Goal: Task Accomplishment & Management: Manage account settings

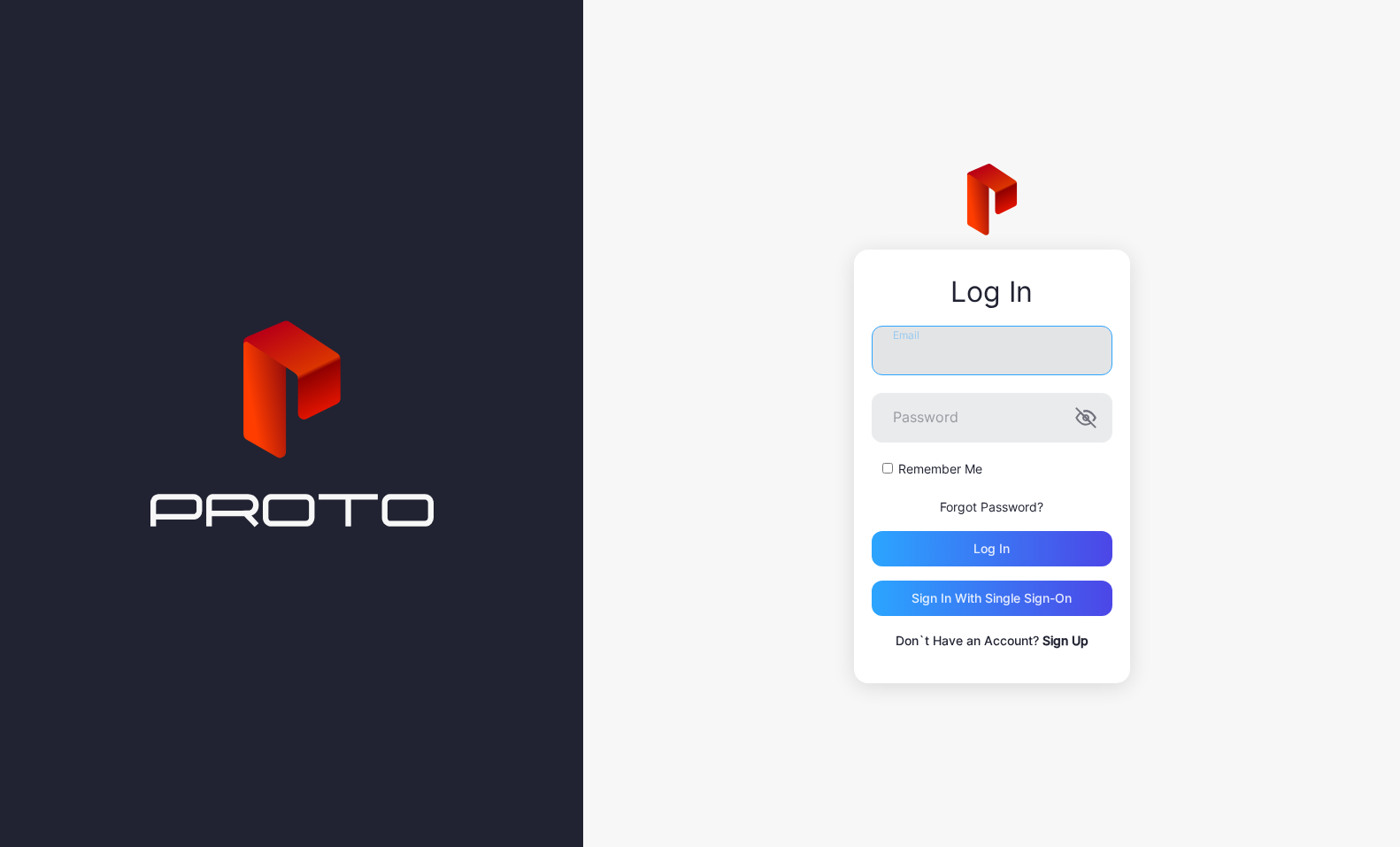
click at [928, 354] on input "Email" at bounding box center [992, 350] width 241 height 50
type input "**********"
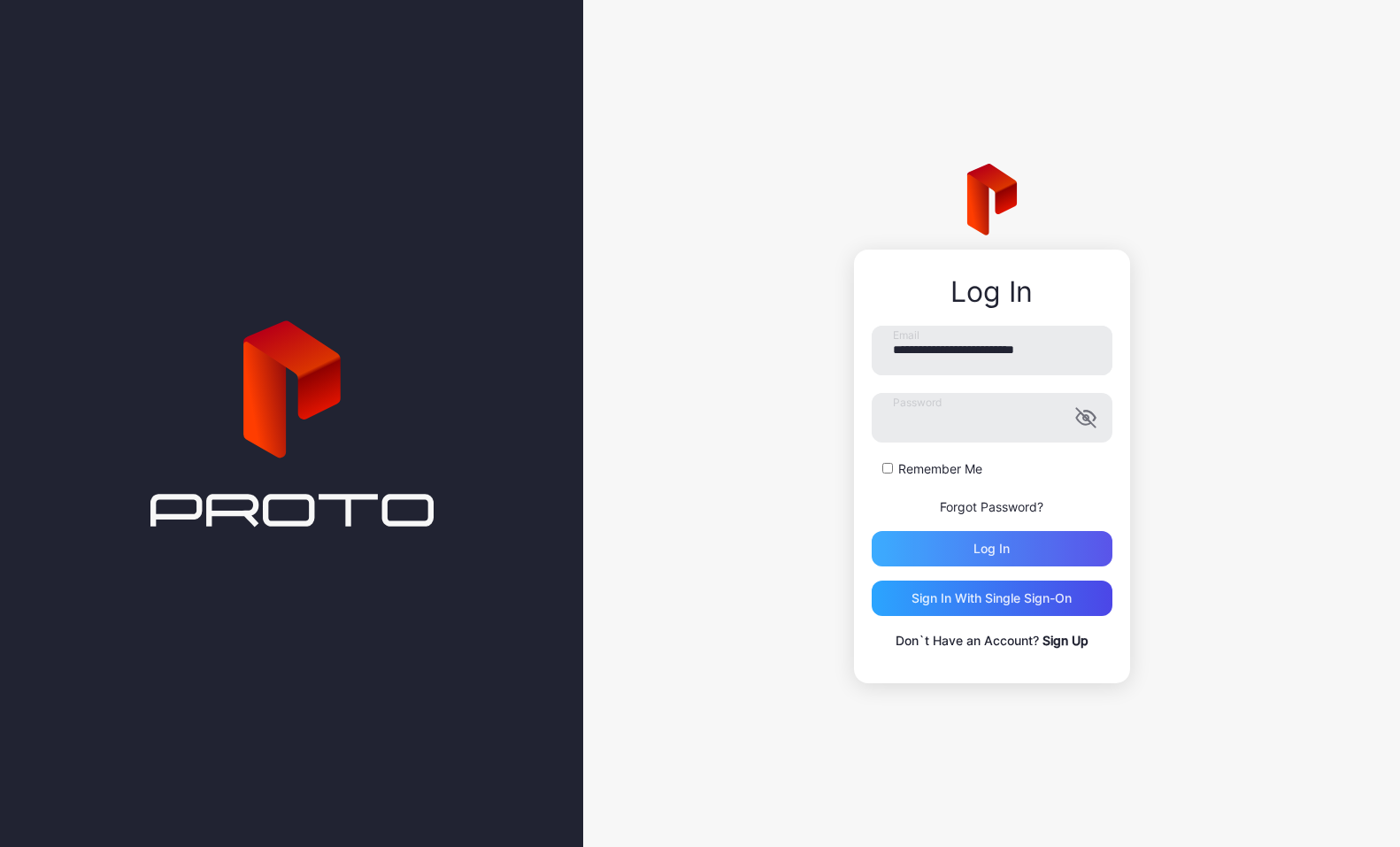
click at [1006, 542] on div "Log in" at bounding box center [991, 548] width 36 height 14
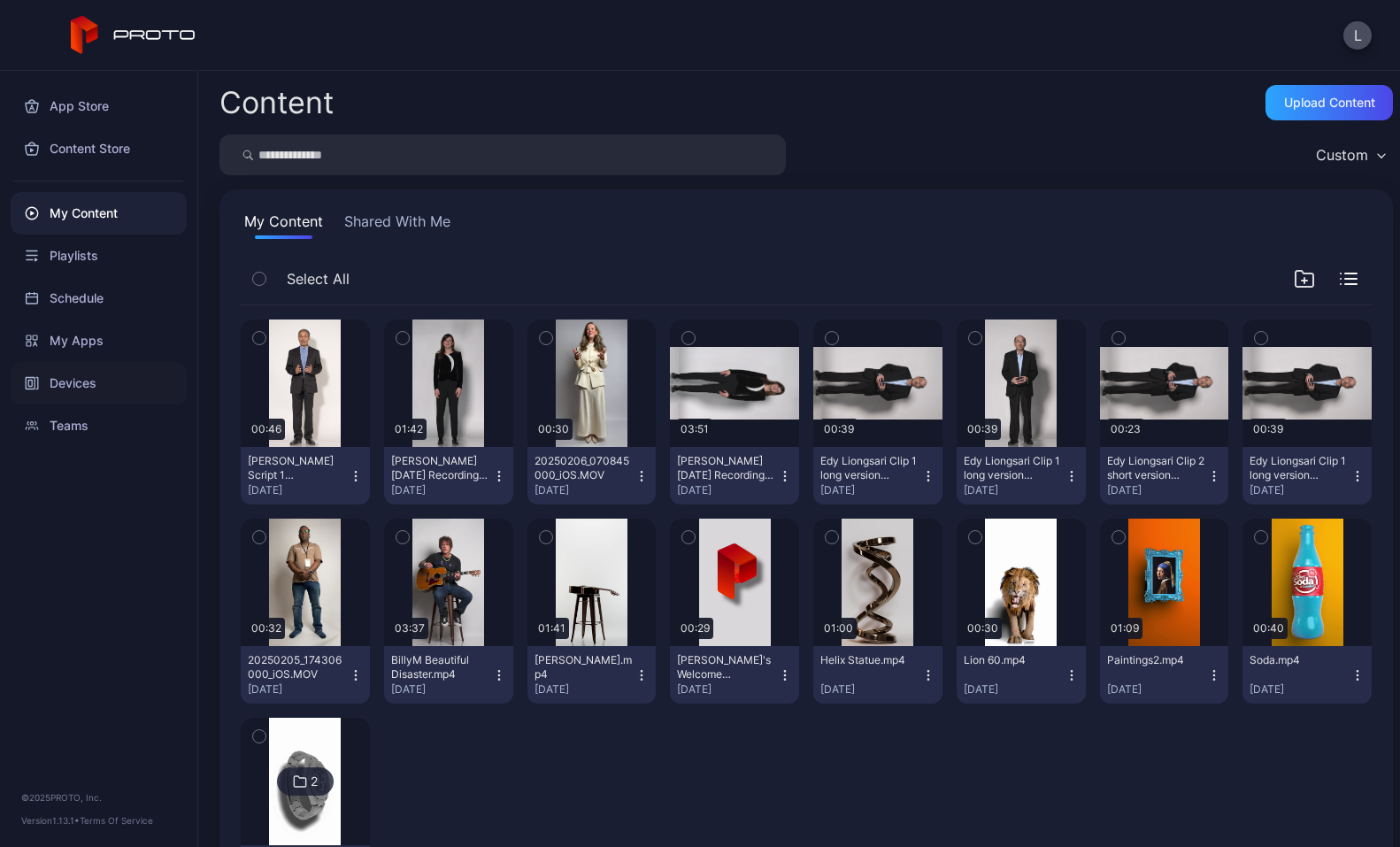
click at [59, 382] on div "Devices" at bounding box center [99, 383] width 176 height 42
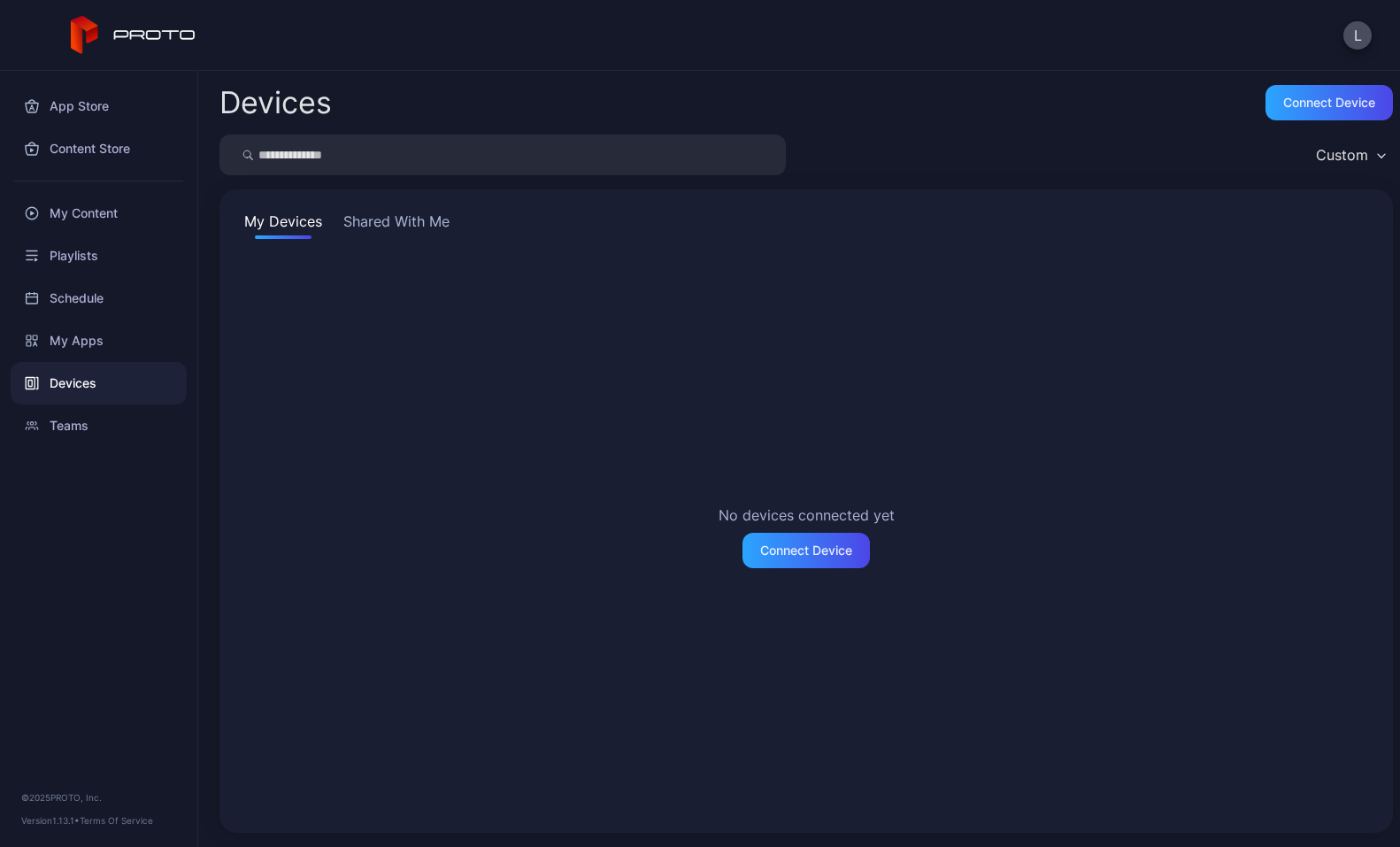
click at [397, 215] on button "Shared With Me" at bounding box center [396, 224] width 113 height 29
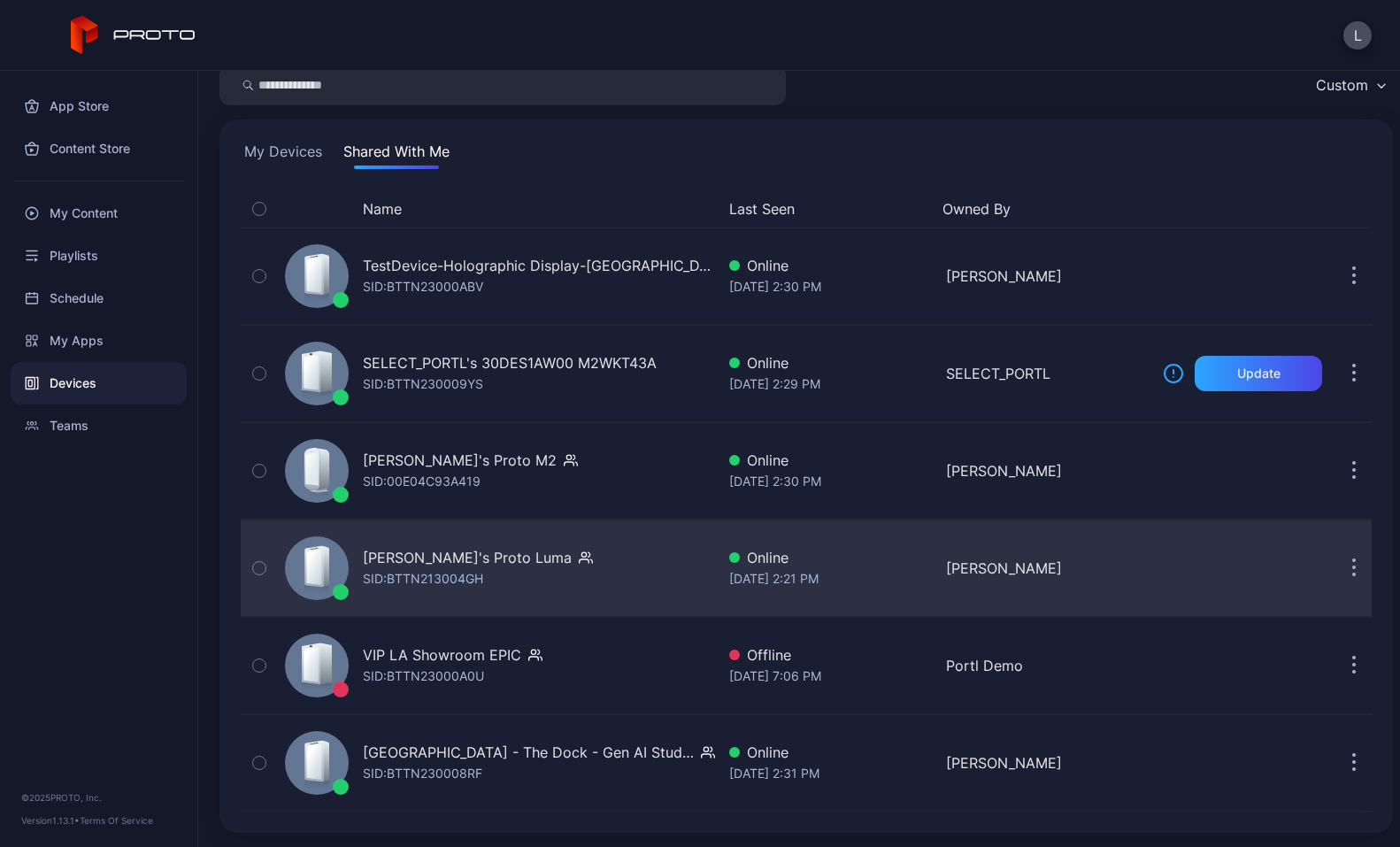
scroll to position [70, 0]
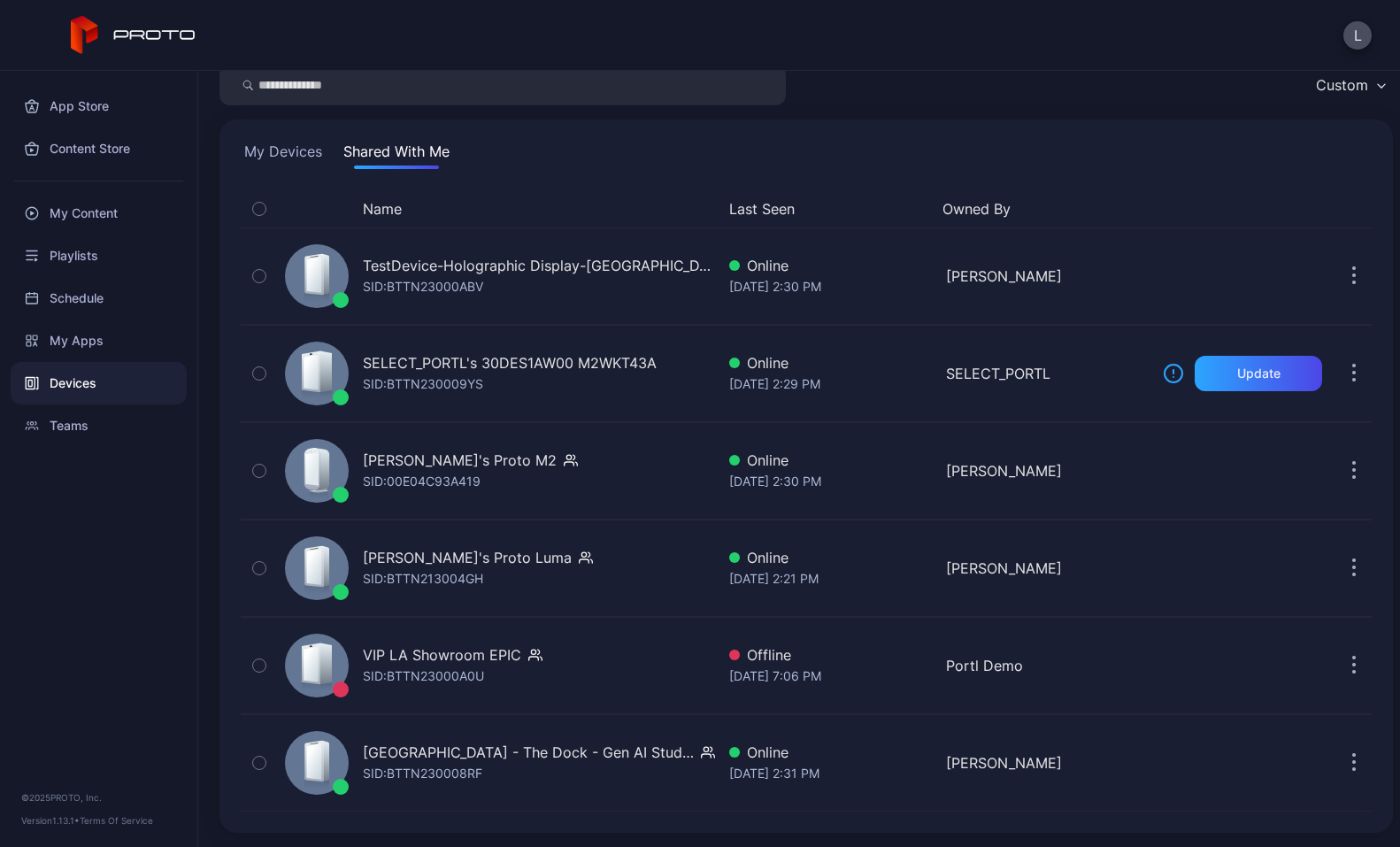
click at [288, 150] on button "My Devices" at bounding box center [283, 155] width 85 height 29
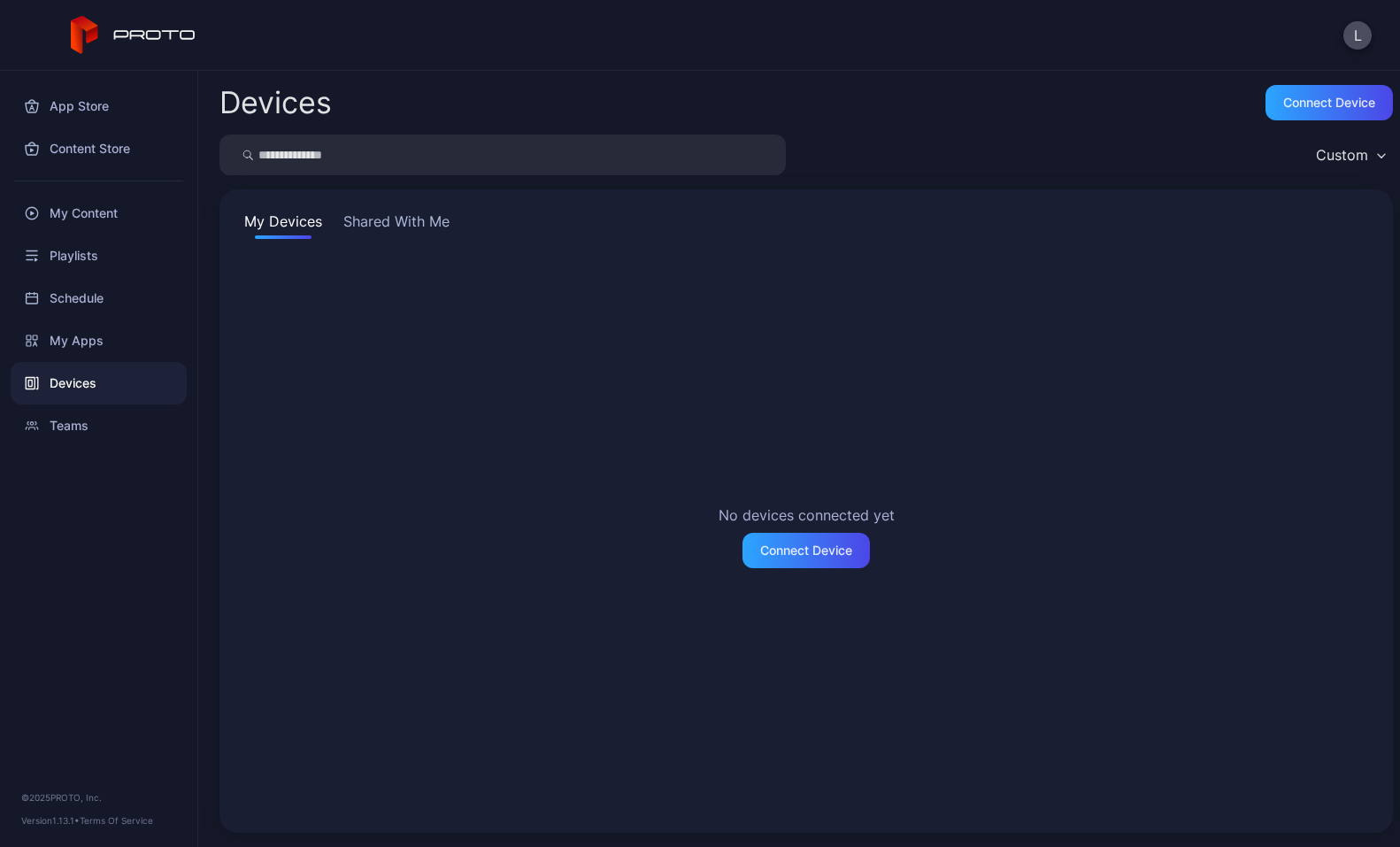
click at [400, 219] on button "Shared With Me" at bounding box center [396, 224] width 113 height 29
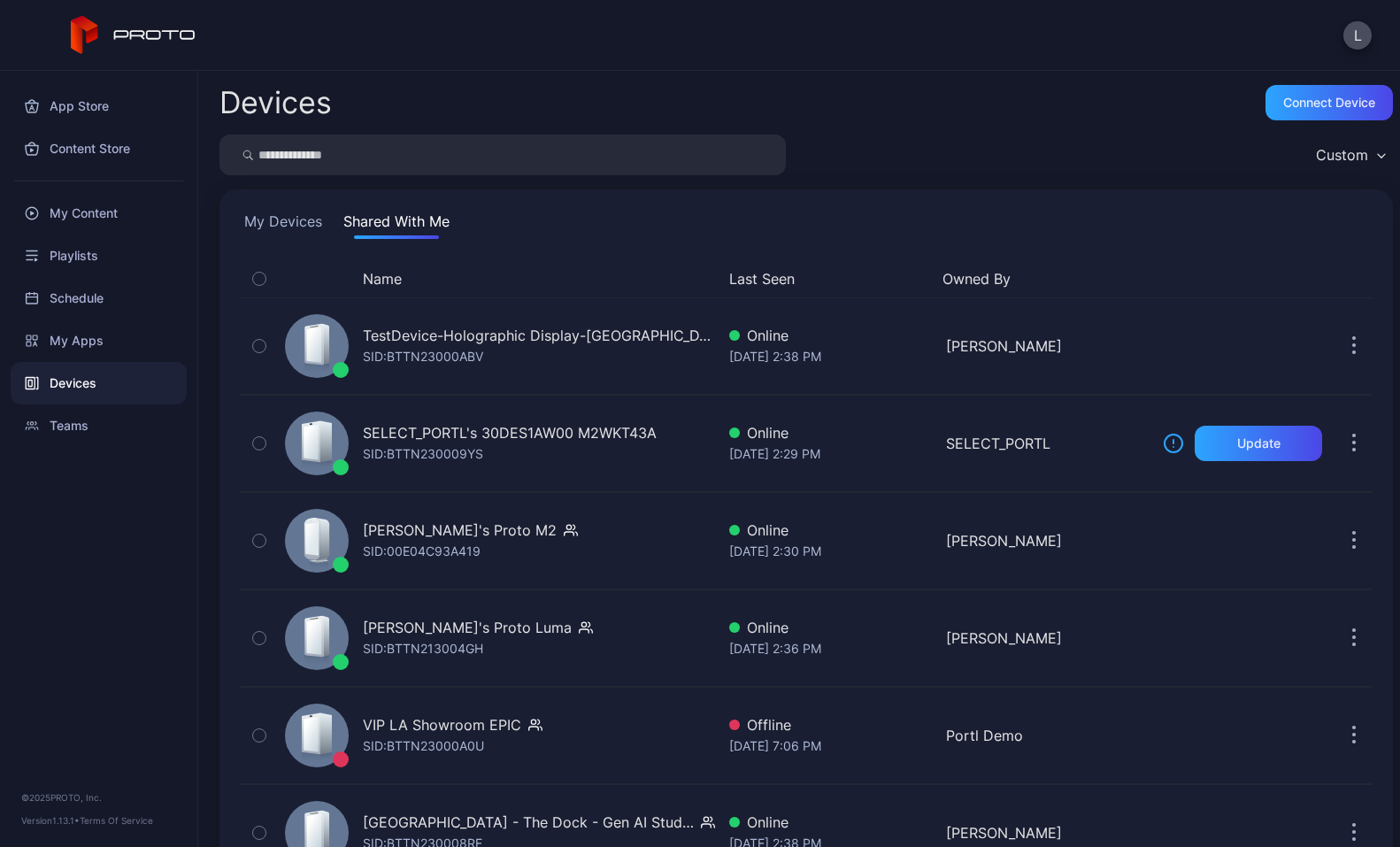
click at [288, 219] on button "My Devices" at bounding box center [283, 224] width 85 height 29
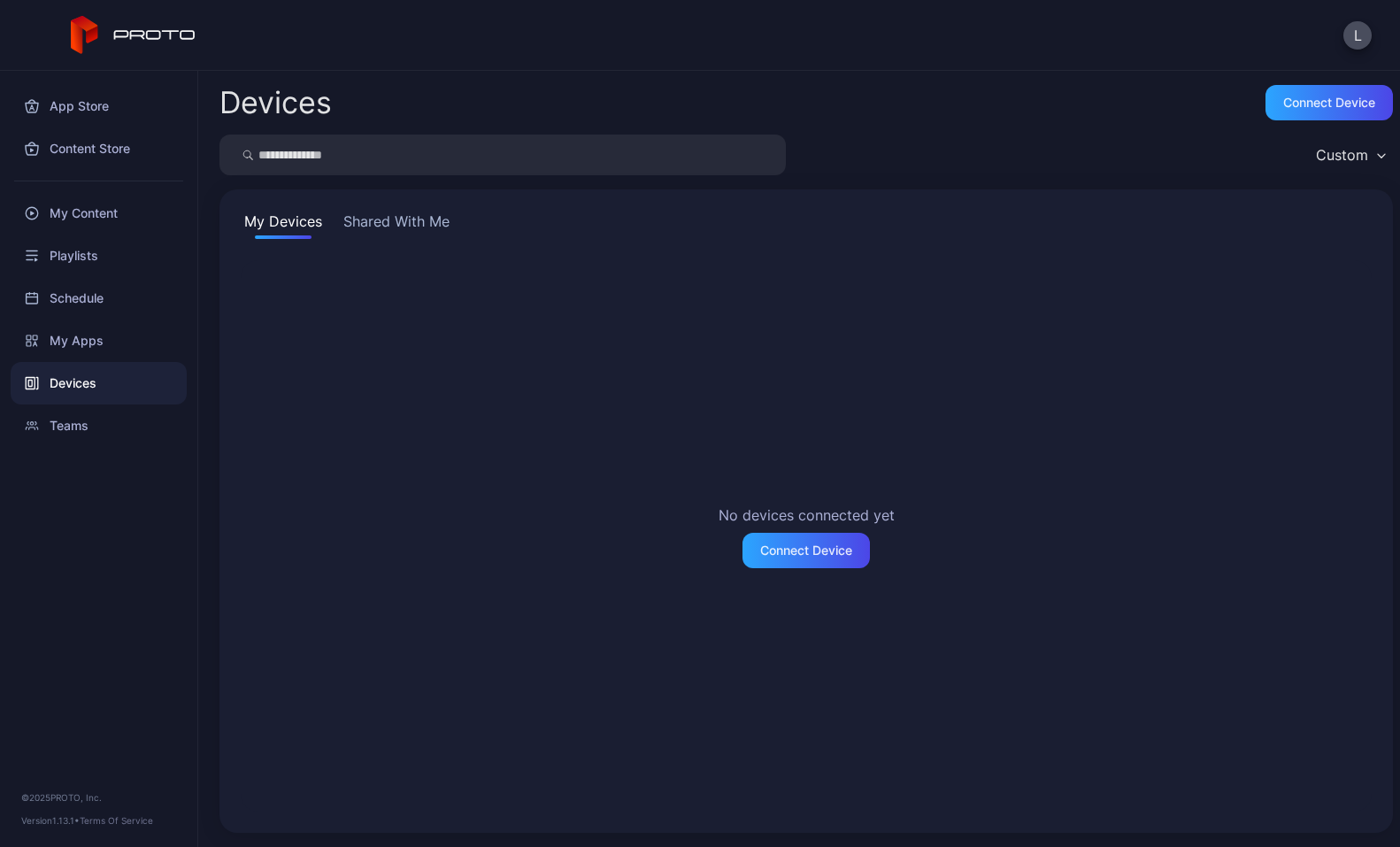
click at [381, 223] on button "Shared With Me" at bounding box center [396, 224] width 113 height 29
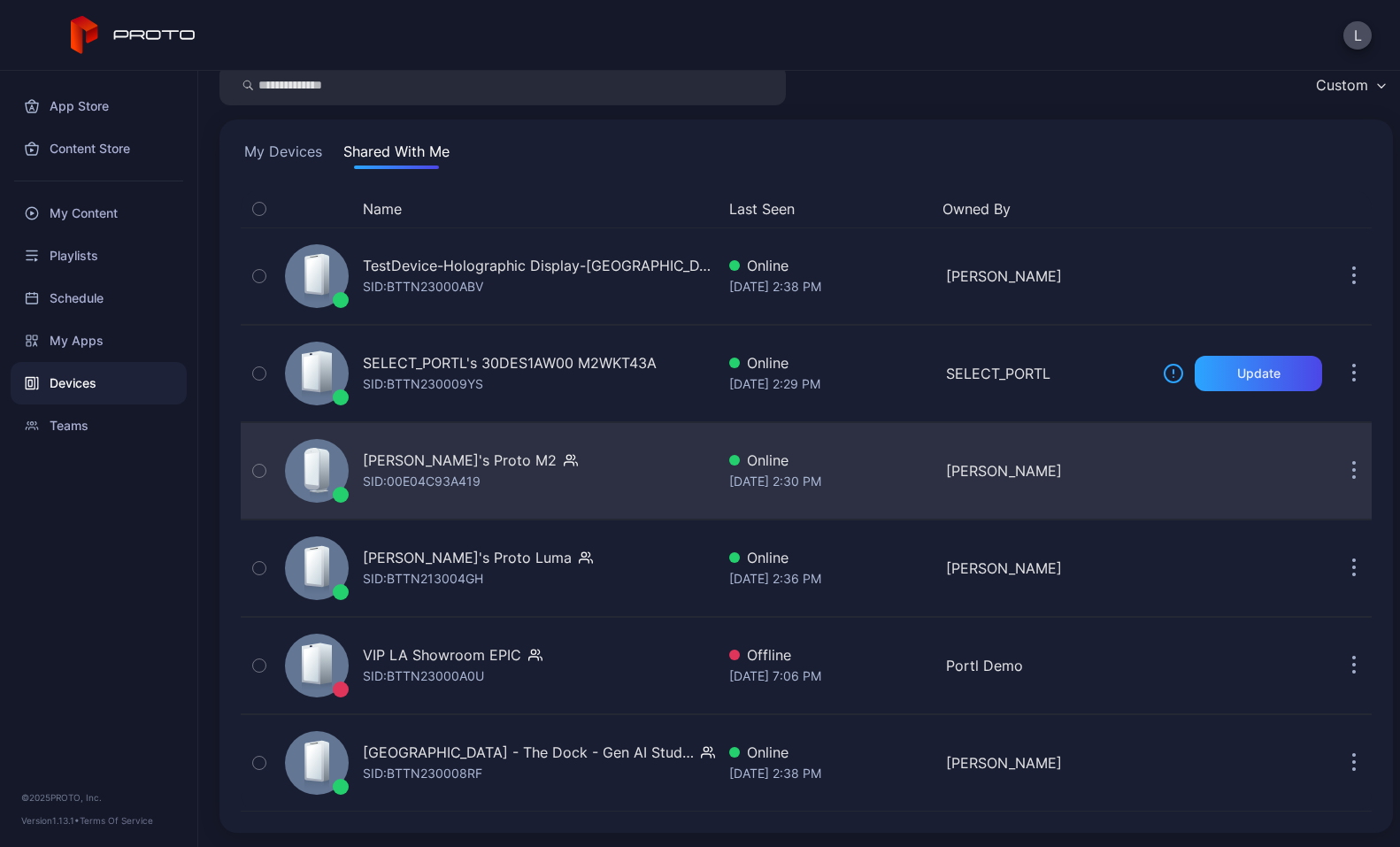
scroll to position [53, 0]
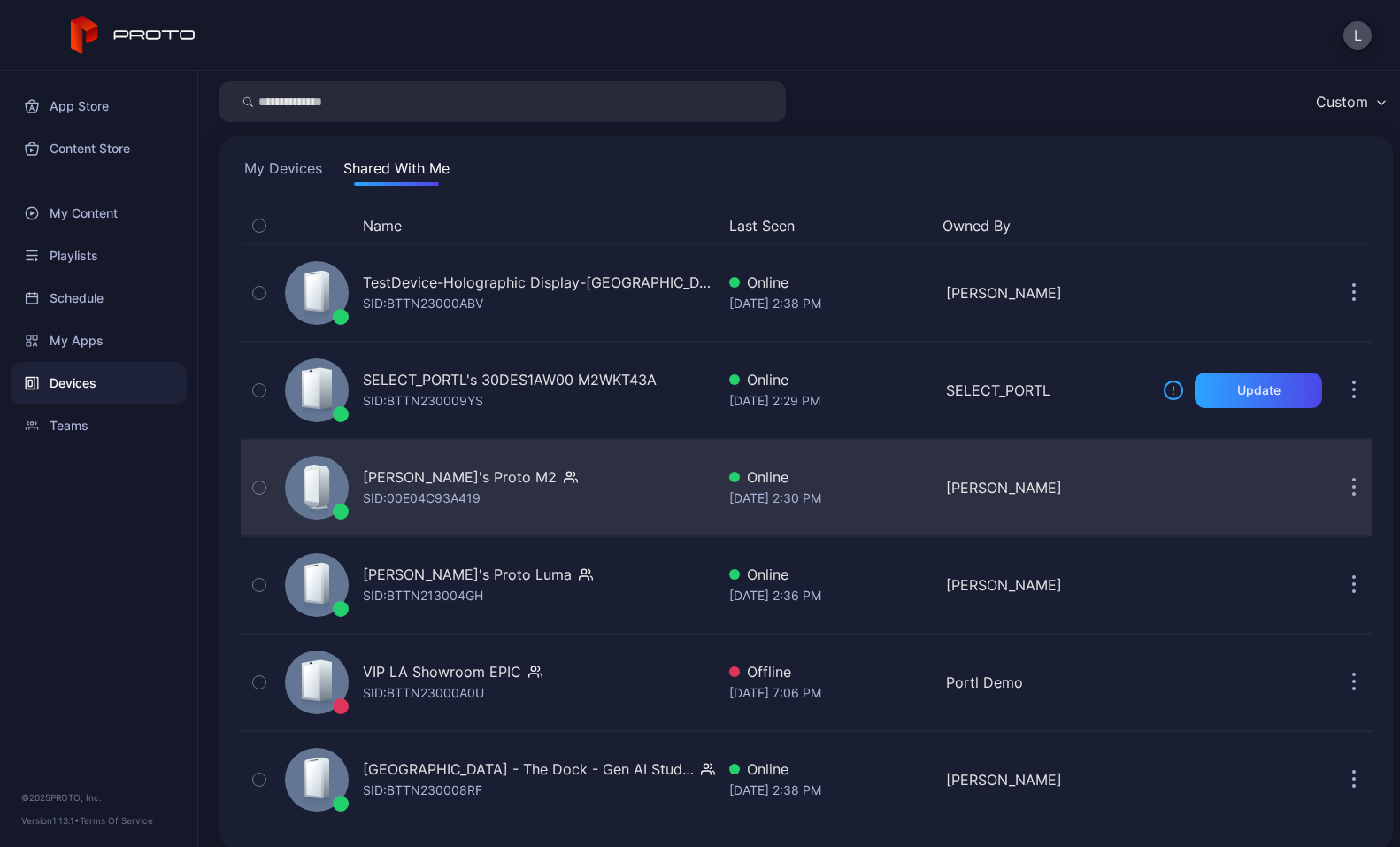
click at [1352, 493] on icon "button" at bounding box center [1354, 488] width 5 height 20
click at [1121, 478] on div "[PERSON_NAME]" at bounding box center [1047, 487] width 202 height 21
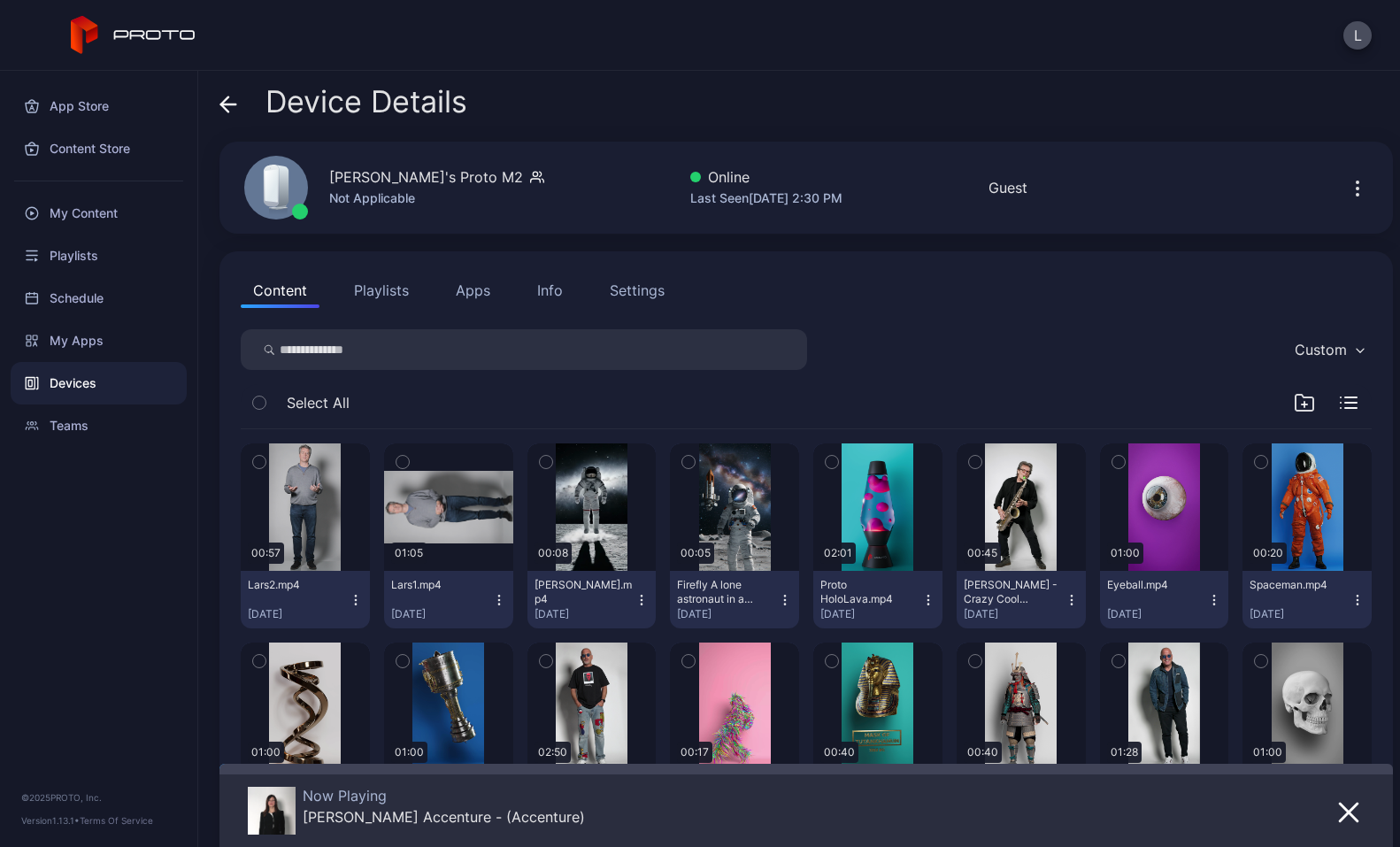
click at [232, 98] on icon at bounding box center [228, 104] width 17 height 17
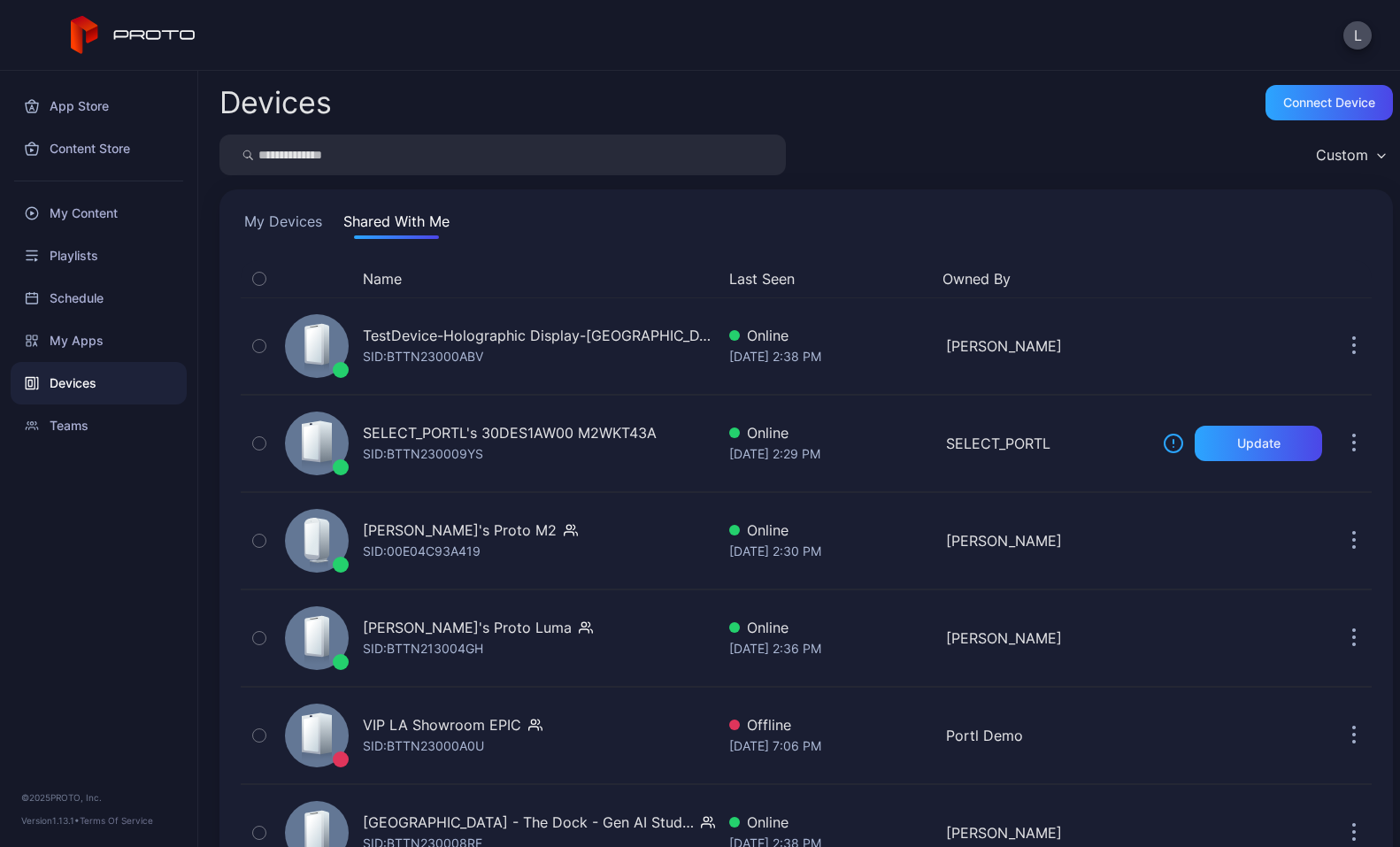
scroll to position [53, 0]
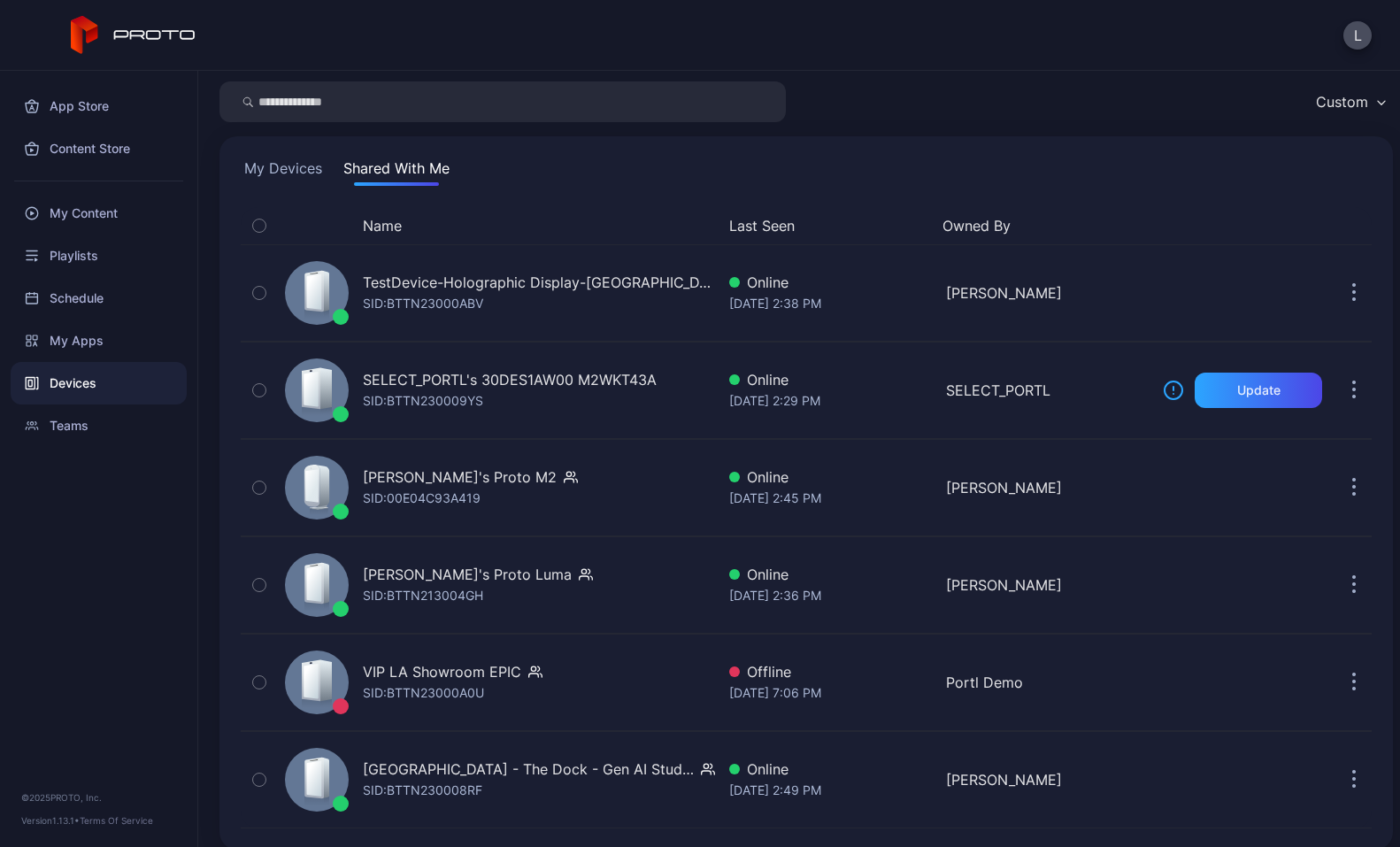
click at [335, 56] on div "L" at bounding box center [700, 35] width 1400 height 71
click at [1133, 56] on div "L" at bounding box center [700, 35] width 1400 height 71
